Goal: Task Accomplishment & Management: Manage account settings

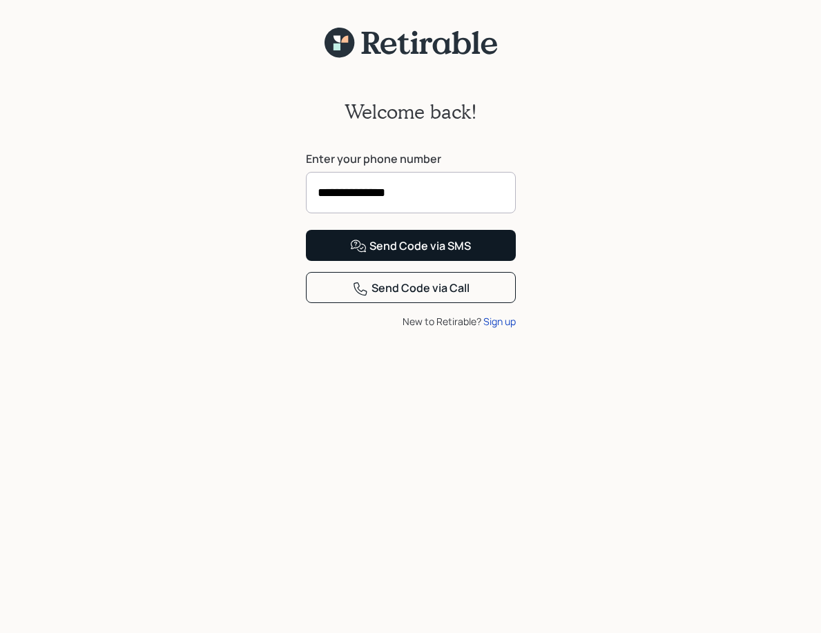
type input "**********"
click at [413, 255] on div "Send Code via SMS" at bounding box center [410, 246] width 121 height 17
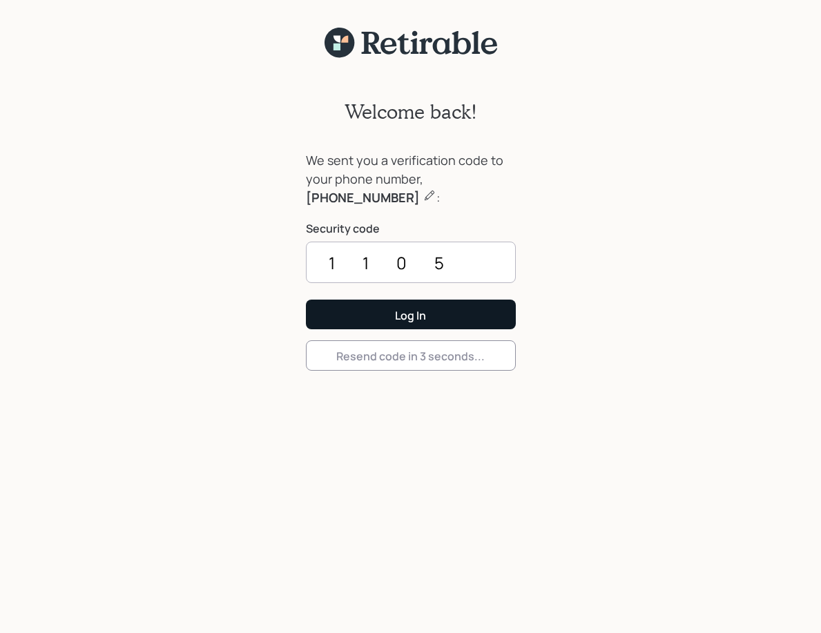
type input "1105"
click at [398, 322] on div "Log In" at bounding box center [410, 315] width 31 height 15
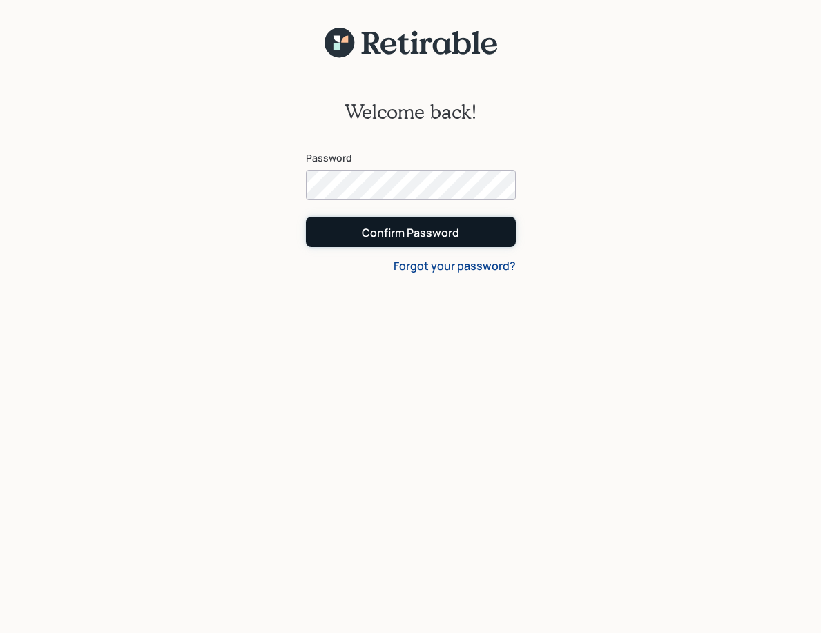
click at [424, 233] on div "Confirm Password" at bounding box center [410, 232] width 97 height 15
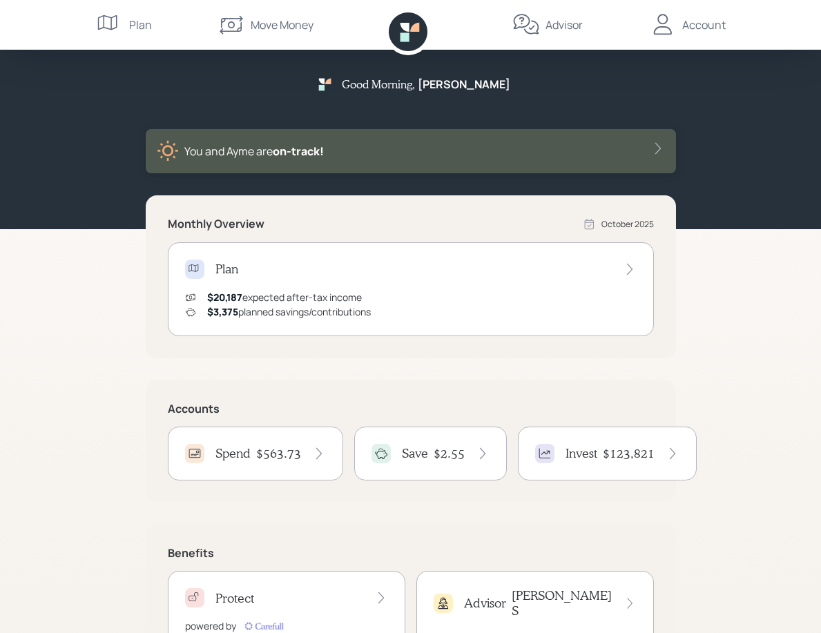
click at [131, 28] on div "Plan" at bounding box center [140, 25] width 23 height 17
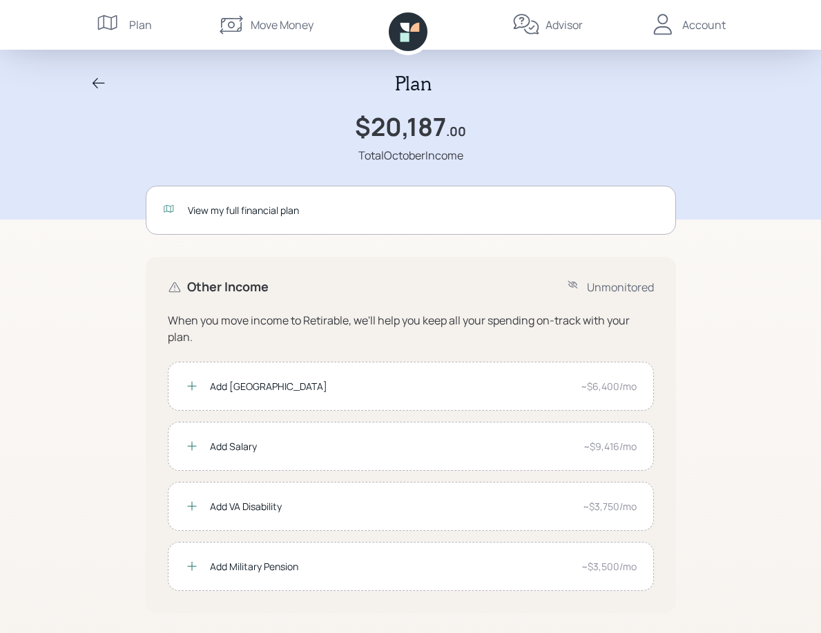
click at [338, 389] on div "Add San Diego" at bounding box center [390, 386] width 360 height 15
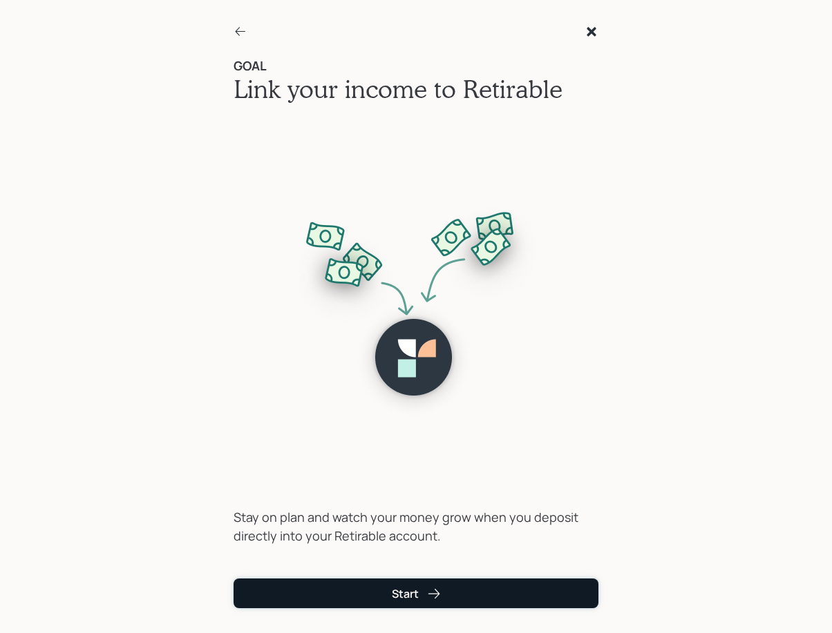
click at [432, 598] on icon "submit" at bounding box center [434, 594] width 14 height 14
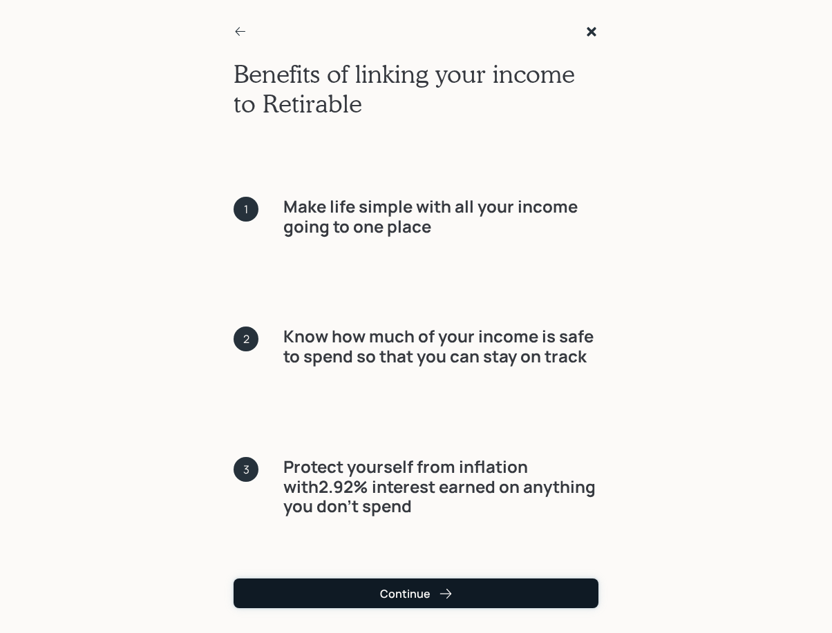
click at [433, 595] on div "Continue" at bounding box center [416, 593] width 73 height 15
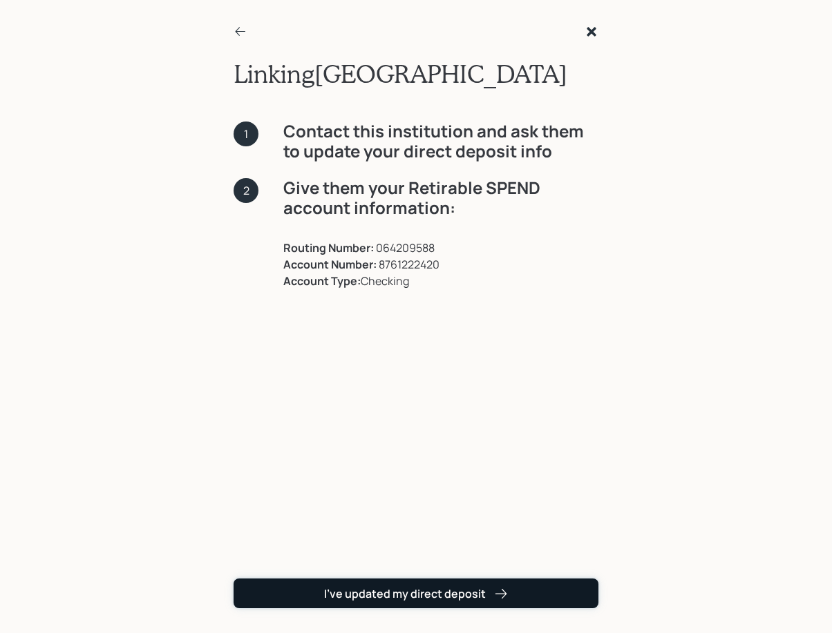
click at [472, 595] on div "I've updated my direct deposit" at bounding box center [416, 593] width 184 height 15
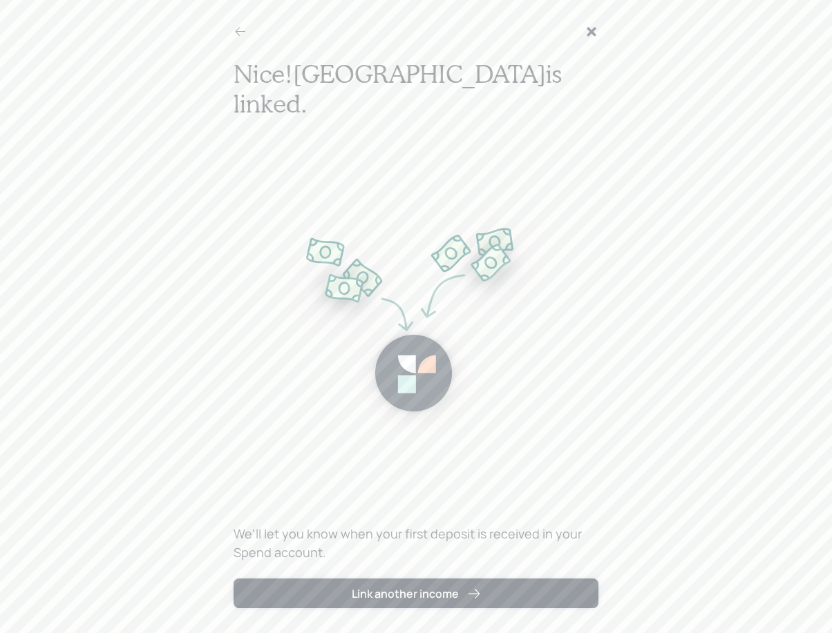
click at [472, 595] on icon "submit" at bounding box center [474, 594] width 14 height 14
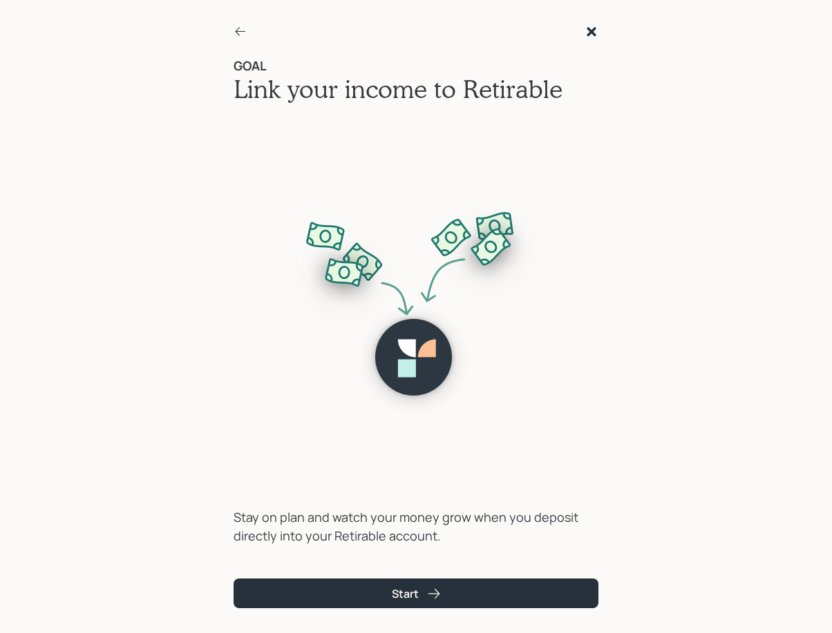
click at [587, 31] on icon at bounding box center [591, 32] width 14 height 14
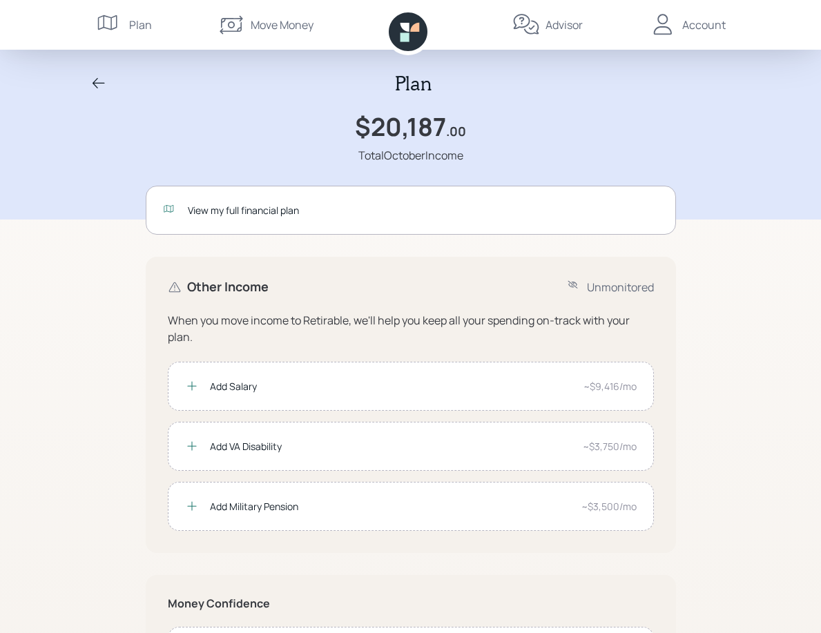
click at [144, 30] on div "Plan" at bounding box center [140, 25] width 23 height 17
click at [115, 24] on icon at bounding box center [110, 25] width 28 height 28
click at [223, 209] on div "View my full financial plan" at bounding box center [423, 210] width 471 height 15
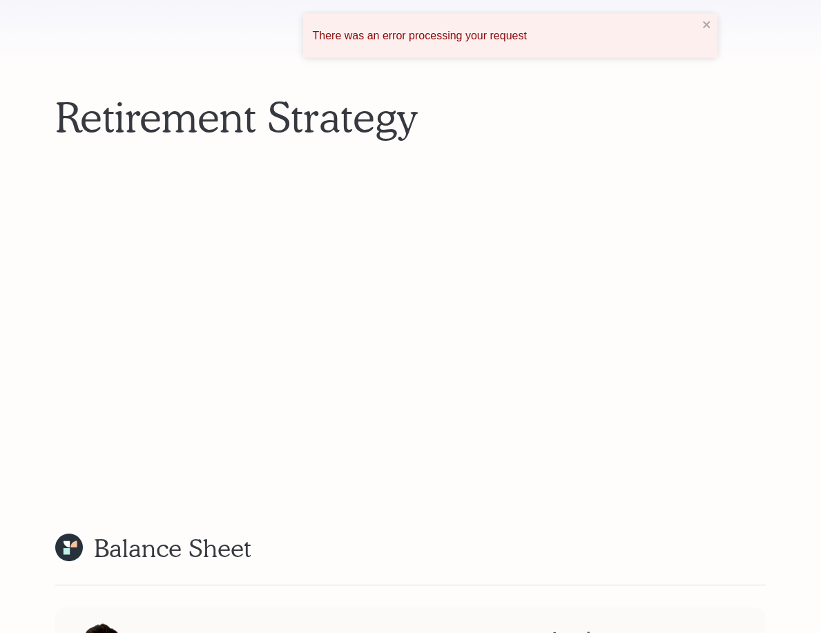
scroll to position [3802, 0]
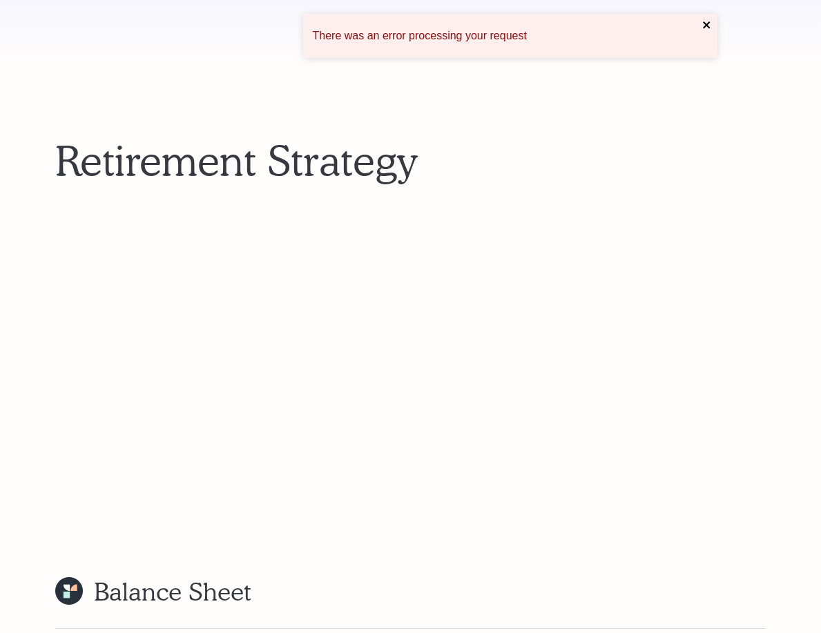
click at [704, 23] on icon "close" at bounding box center [707, 24] width 10 height 11
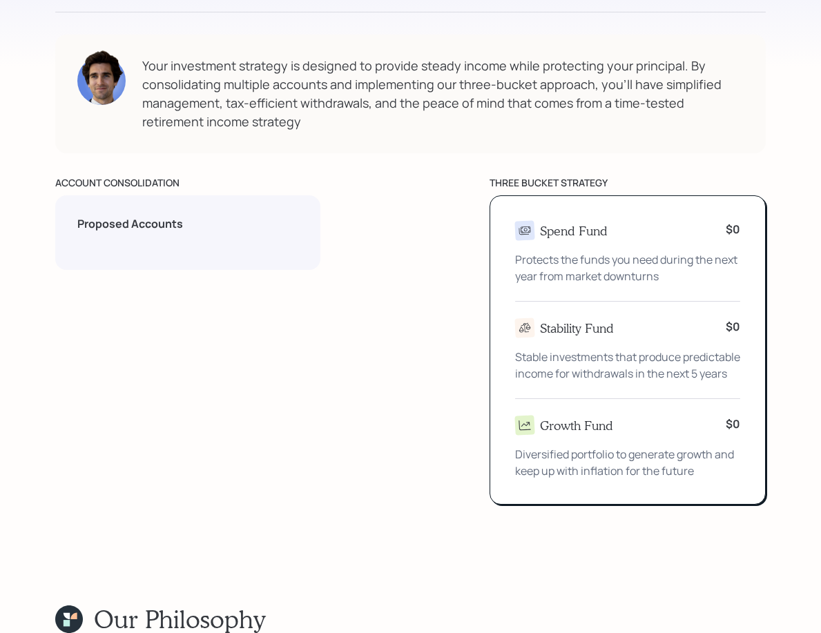
scroll to position [1337, 0]
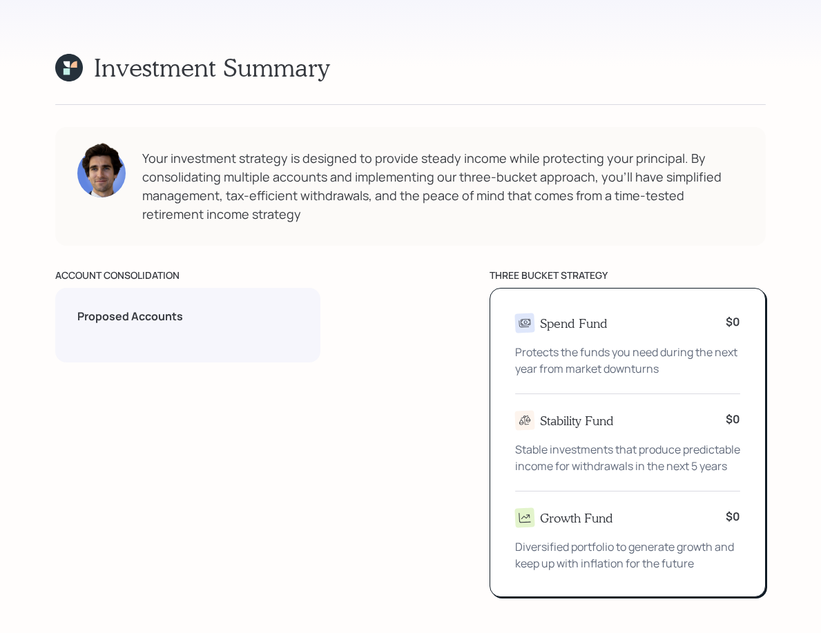
click at [171, 310] on h5 "Proposed Accounts" at bounding box center [187, 316] width 221 height 13
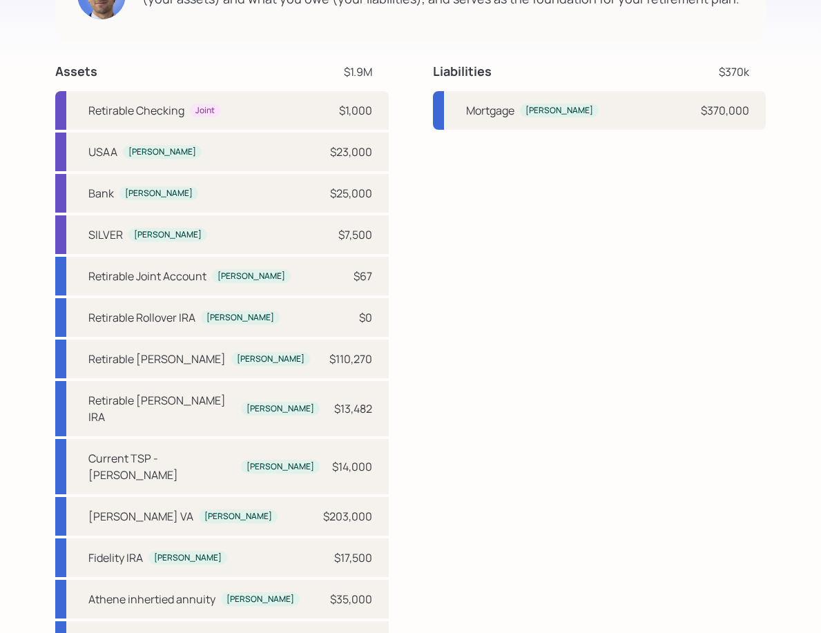
scroll to position [4509, 0]
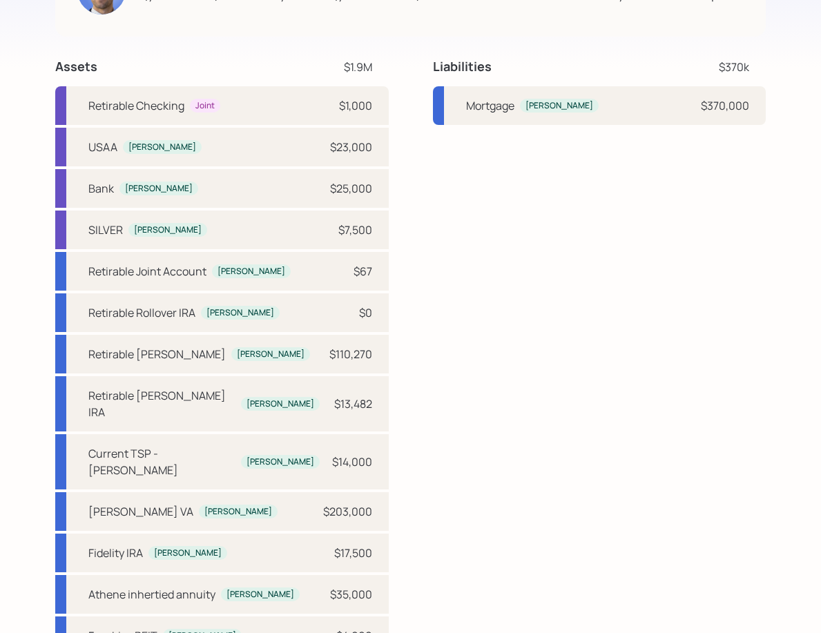
click at [336, 139] on div "$23,000" at bounding box center [351, 147] width 42 height 17
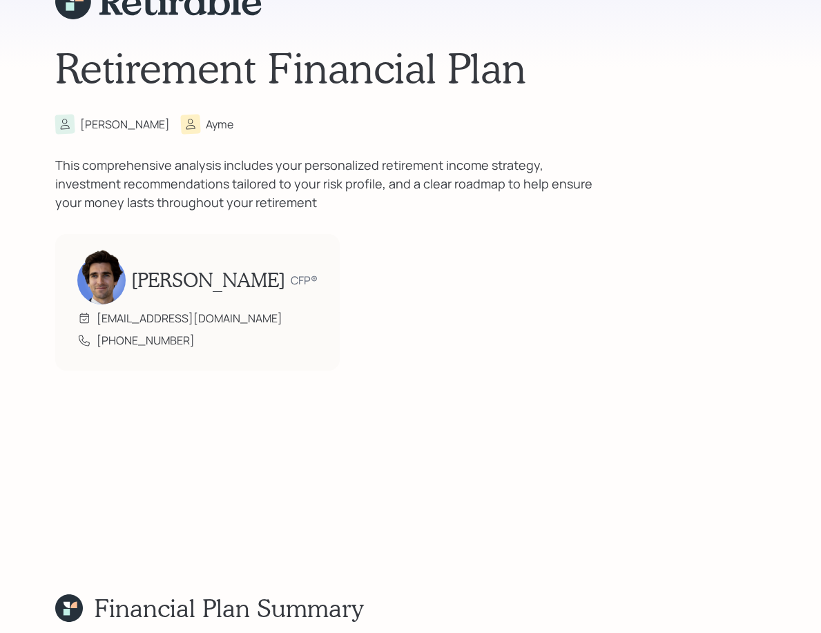
scroll to position [0, 0]
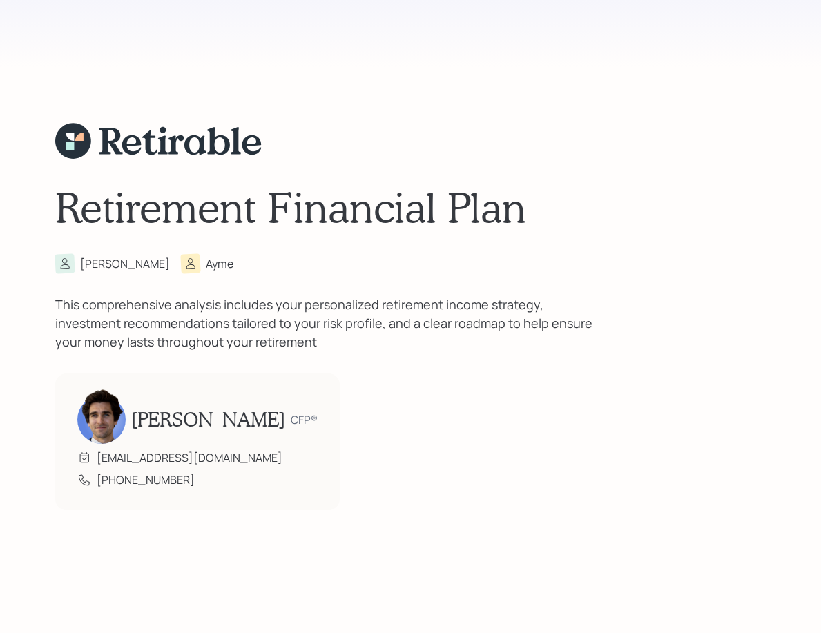
click at [97, 269] on div "[PERSON_NAME]" at bounding box center [125, 264] width 90 height 17
click at [370, 365] on div "Retirement Financial Plan John Ayme This comprehensive analysis includes your p…" at bounding box center [410, 316] width 711 height 633
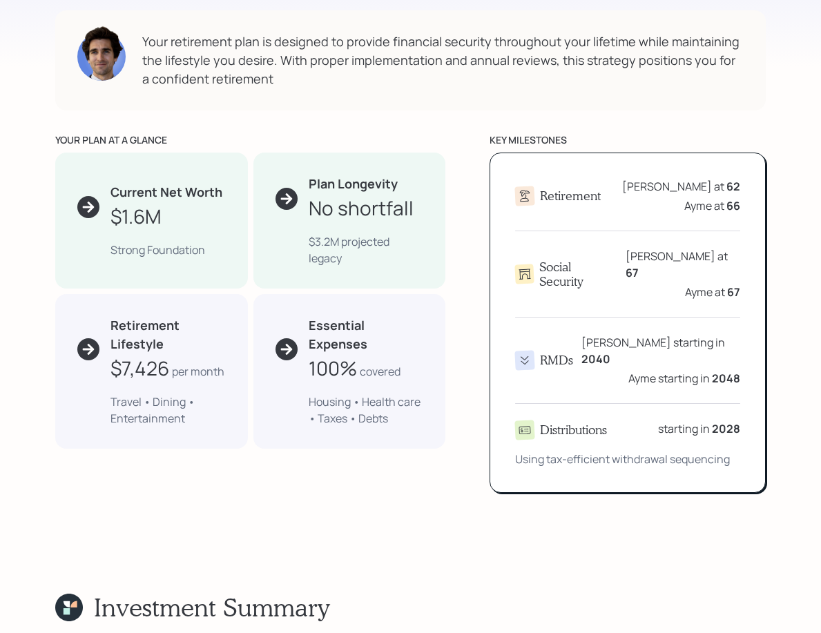
scroll to position [829, 0]
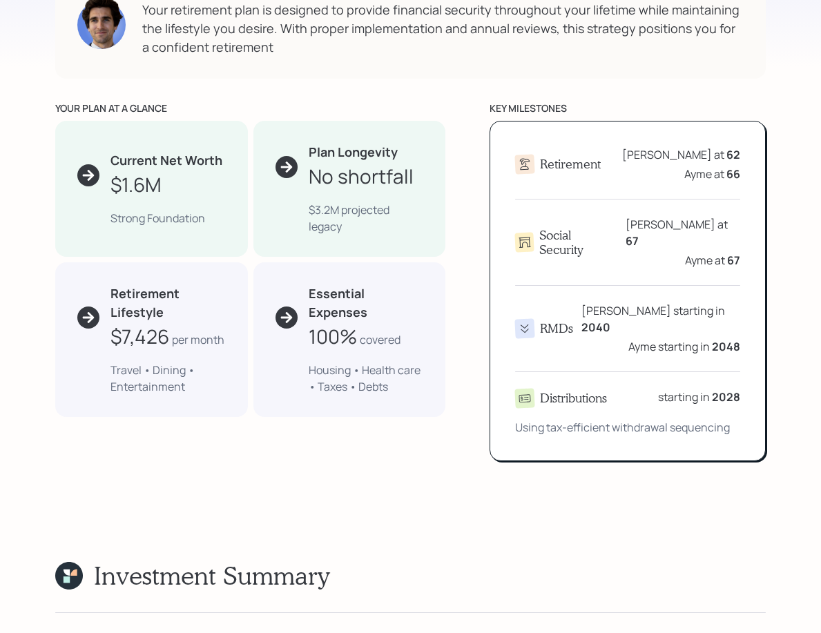
click at [344, 224] on div "$3.2M projected legacy" at bounding box center [366, 218] width 115 height 33
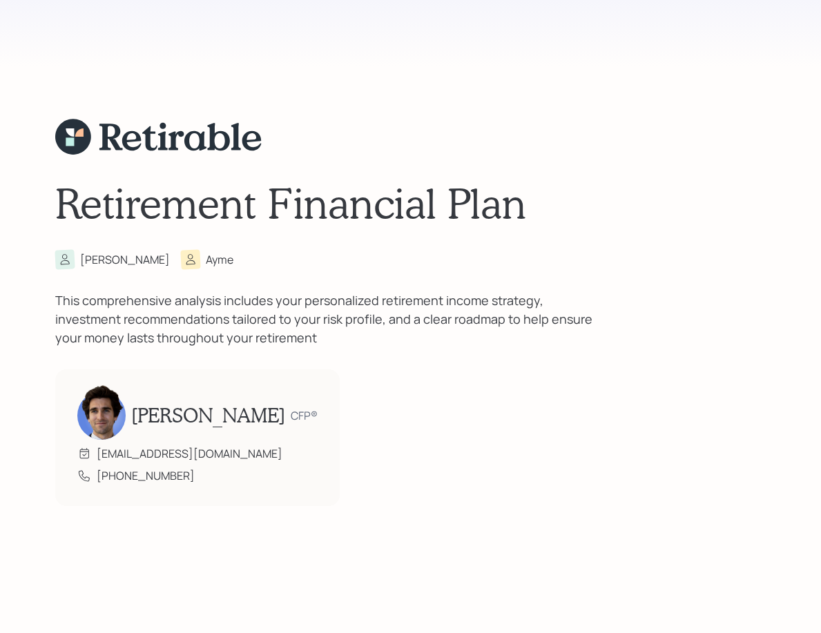
scroll to position [0, 0]
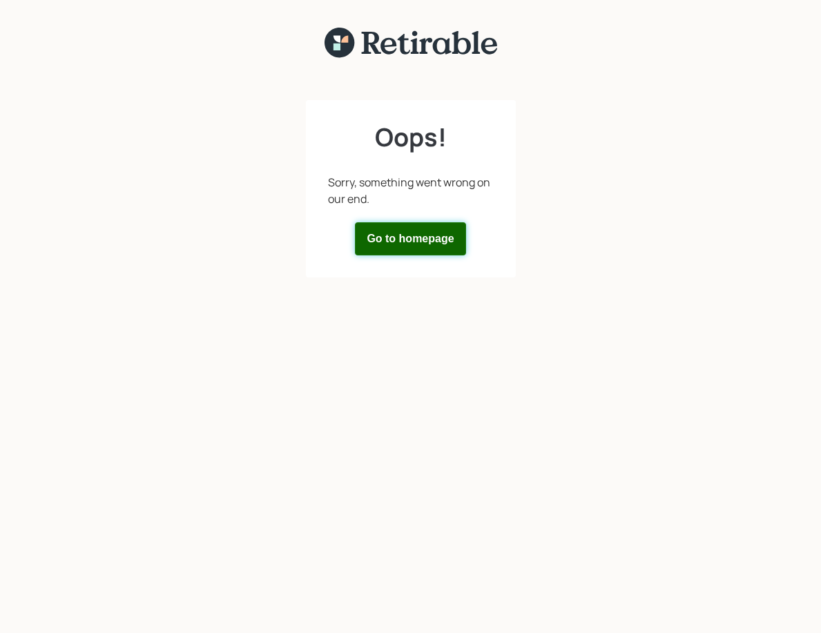
click at [381, 237] on button "Go to homepage" at bounding box center [410, 238] width 111 height 33
click at [404, 243] on button "Go to homepage" at bounding box center [410, 238] width 111 height 33
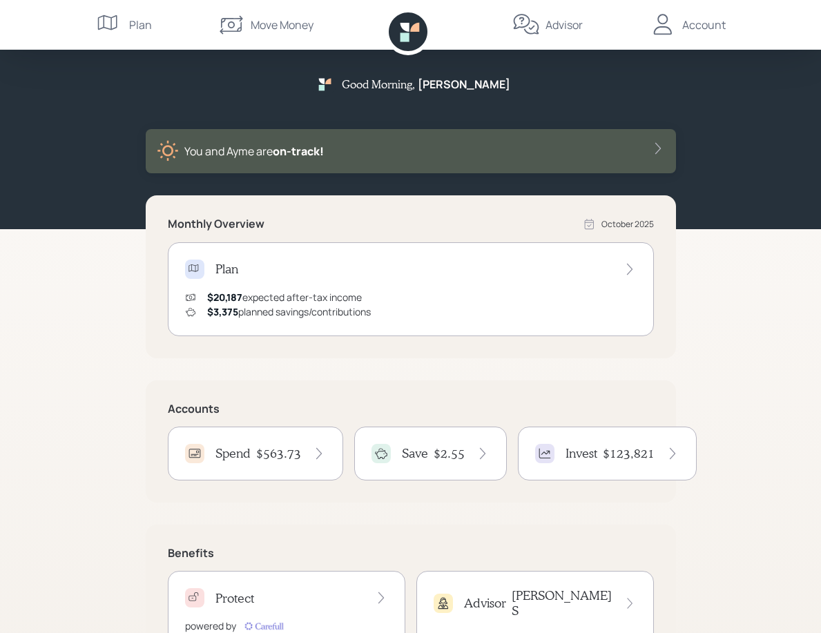
click at [691, 28] on div "Account" at bounding box center [704, 25] width 44 height 17
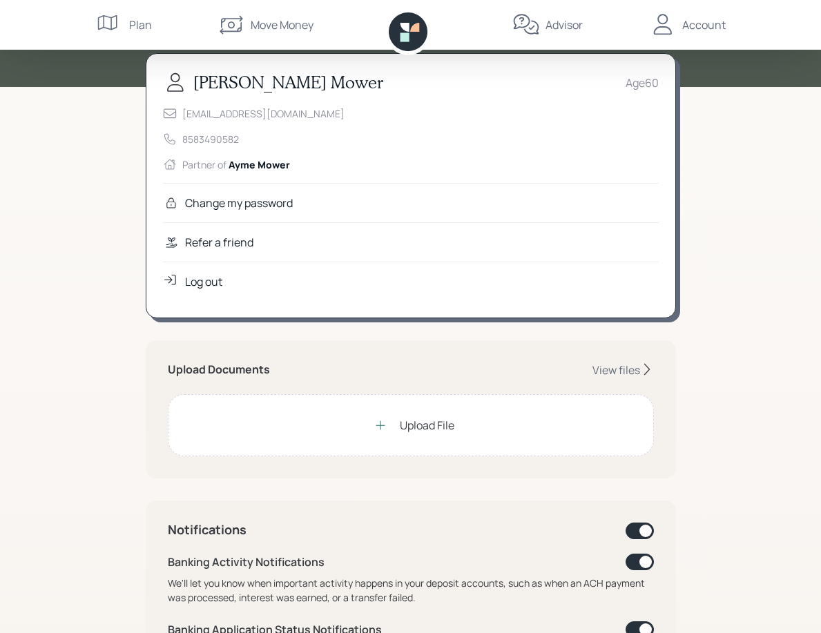
scroll to position [72, 0]
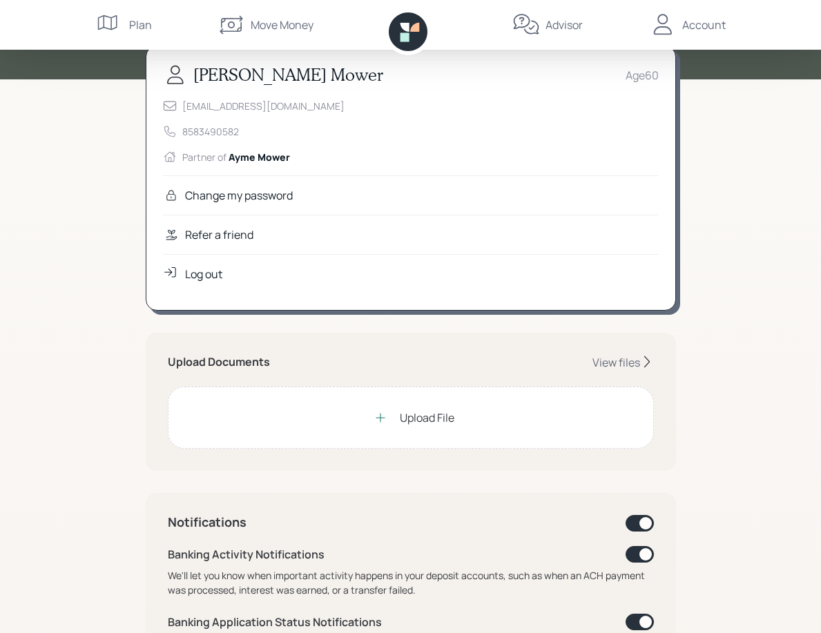
click at [642, 364] on icon at bounding box center [647, 362] width 14 height 14
click at [627, 364] on div "View files" at bounding box center [617, 362] width 48 height 15
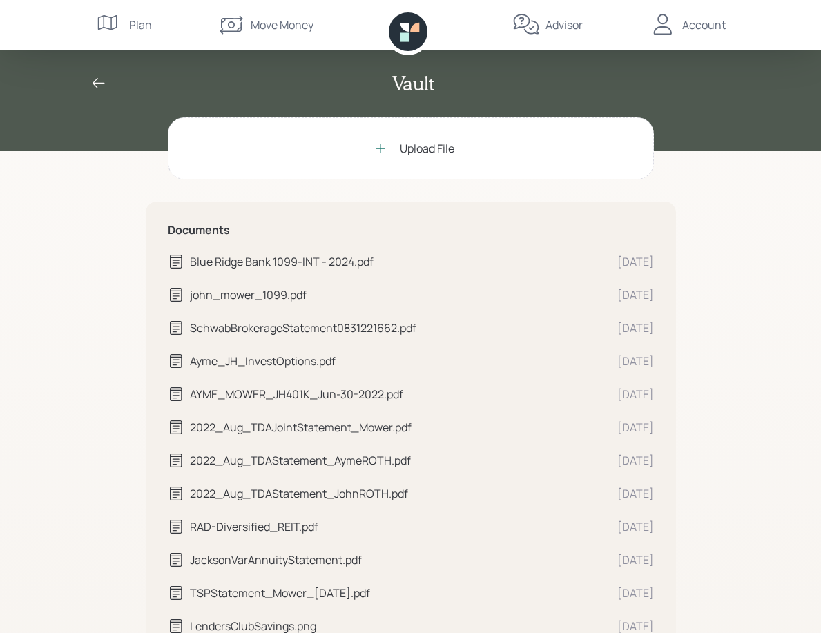
click at [144, 29] on div "Plan" at bounding box center [140, 25] width 23 height 17
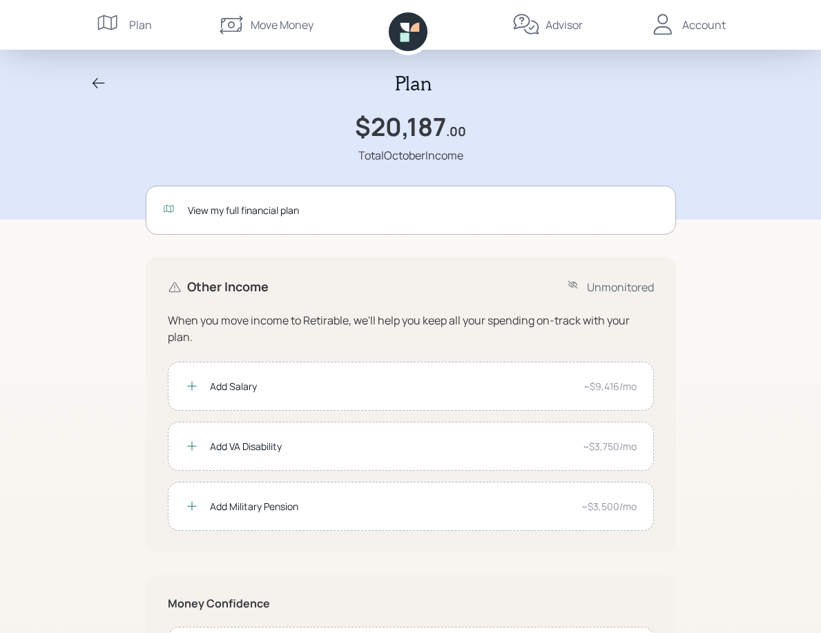
click at [573, 28] on div "Advisor" at bounding box center [564, 25] width 37 height 17
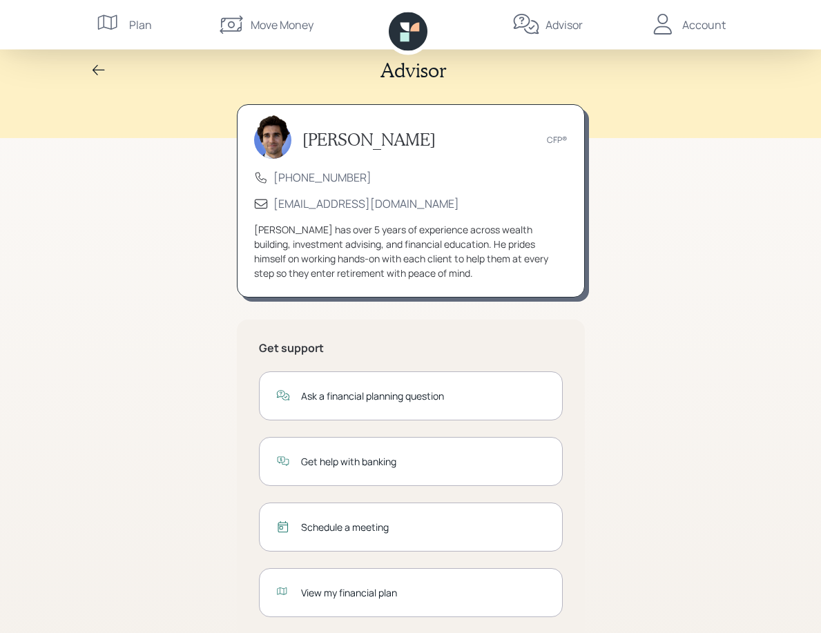
scroll to position [43, 0]
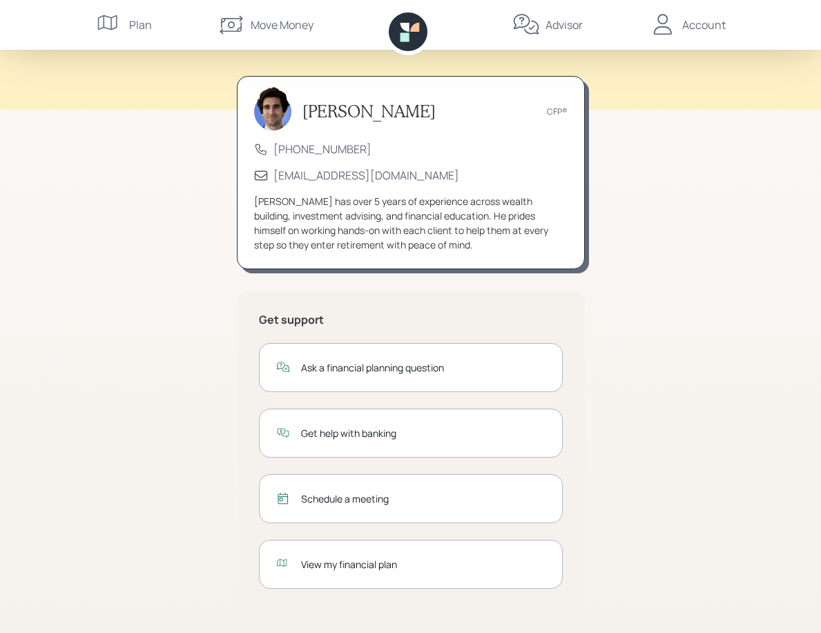
click at [372, 564] on div "View my financial plan" at bounding box center [423, 564] width 245 height 15
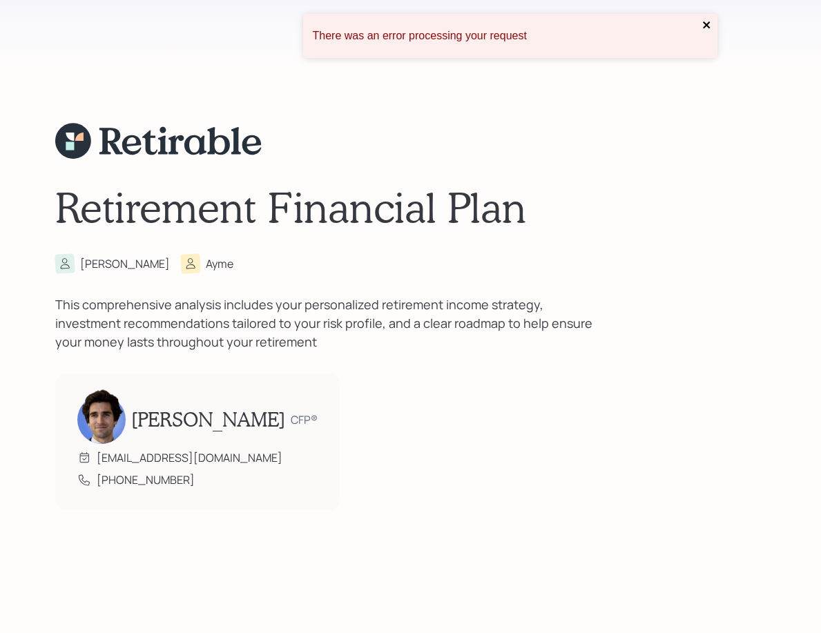
click at [709, 24] on icon "close" at bounding box center [707, 24] width 10 height 11
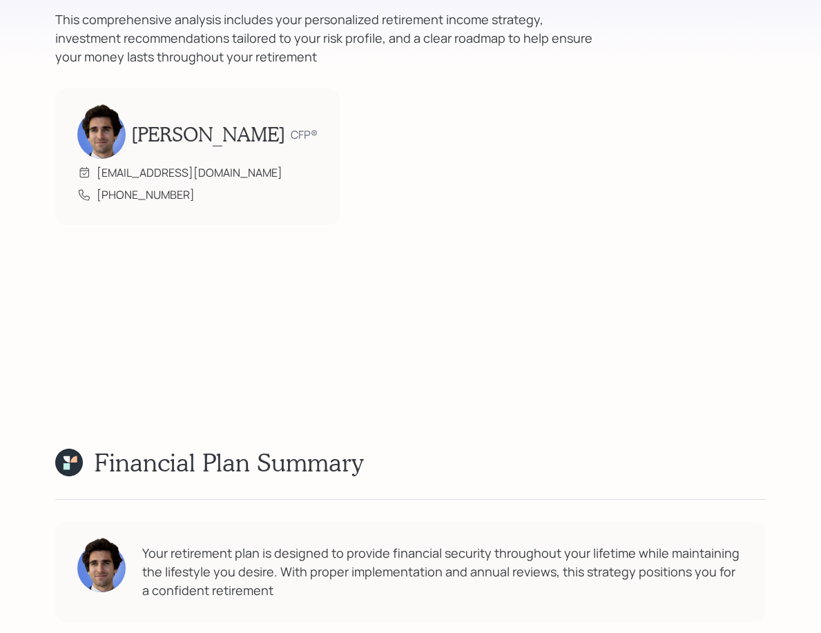
scroll to position [276, 0]
